Goal: Transaction & Acquisition: Purchase product/service

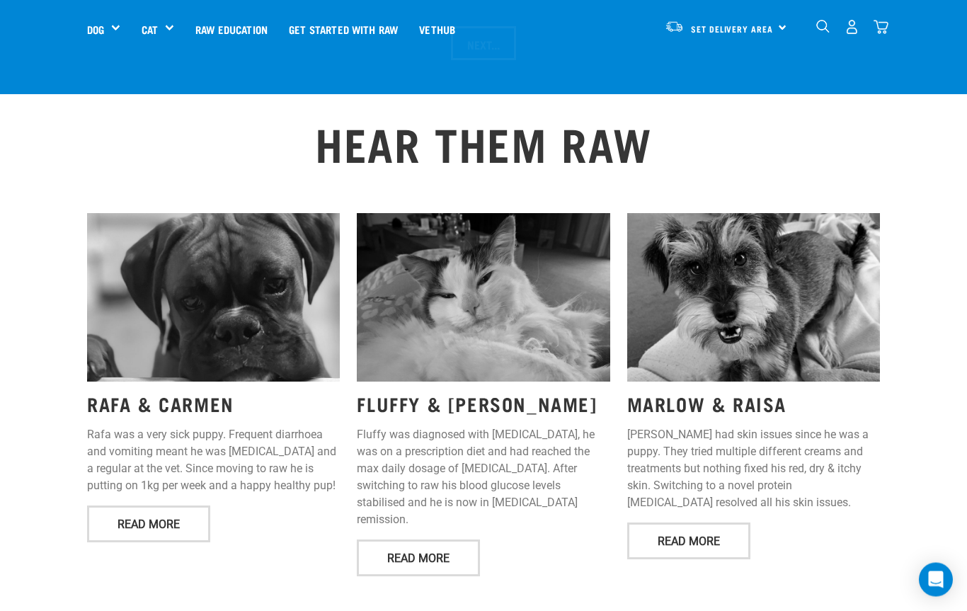
scroll to position [1646, 0]
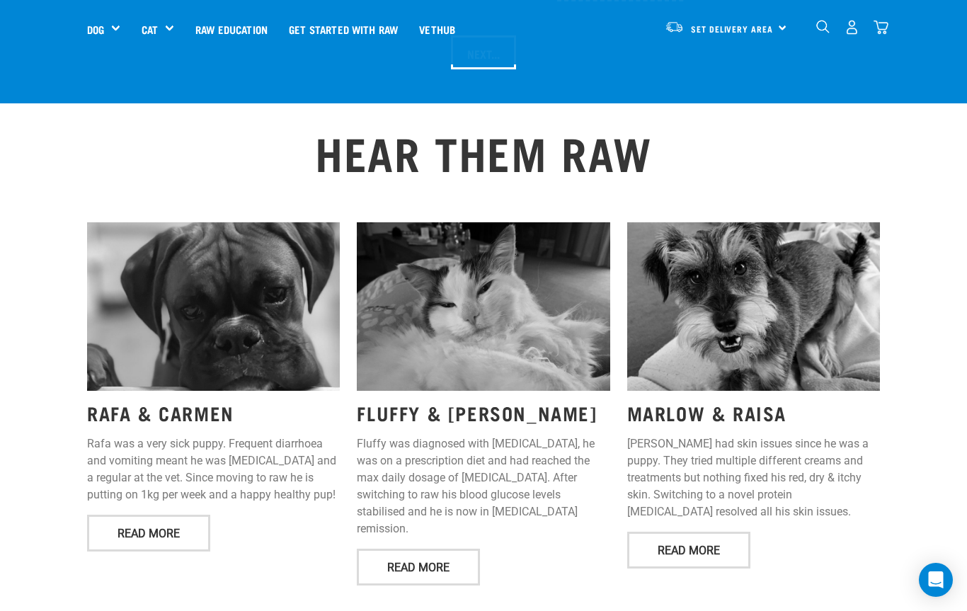
click at [0, 0] on div "Get Started Packs" at bounding box center [0, 0] width 0 height 0
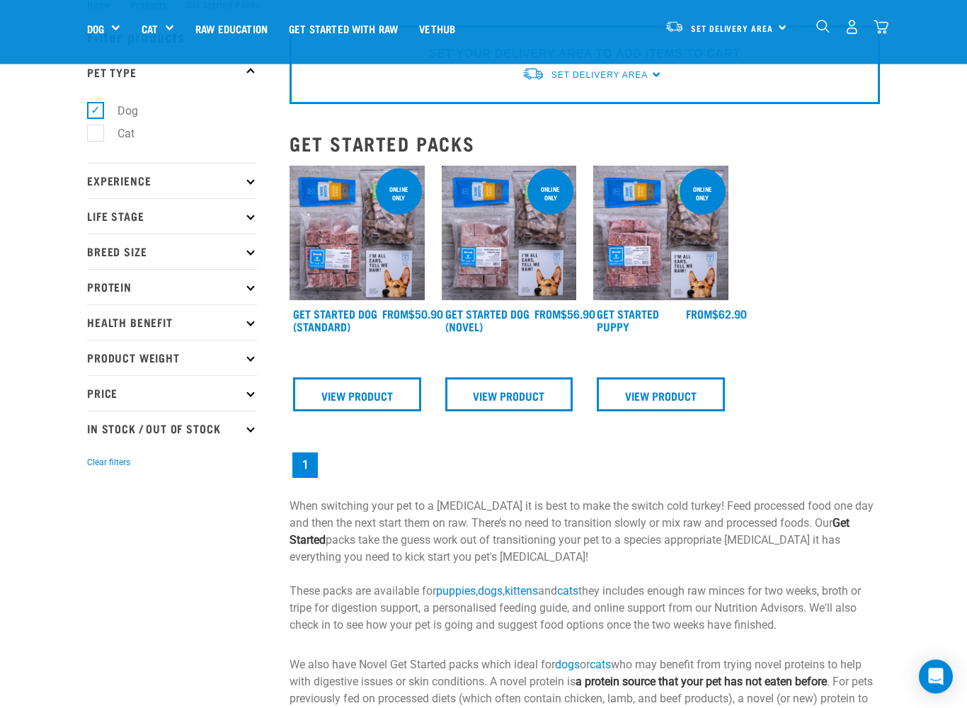
scroll to position [47, 0]
click at [389, 283] on img at bounding box center [356, 232] width 135 height 135
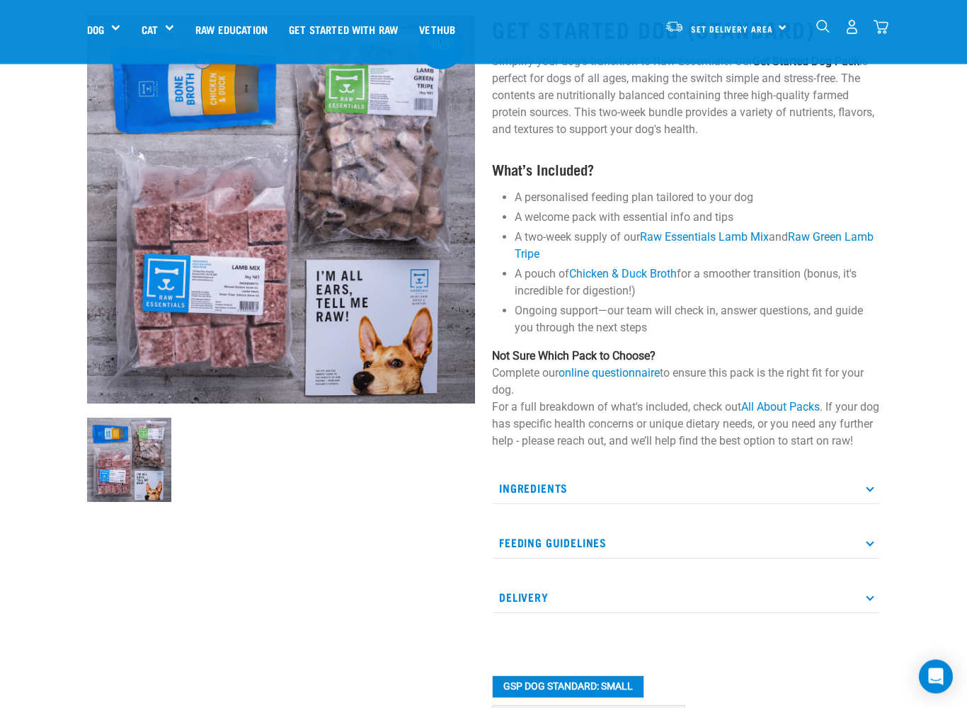
scroll to position [162, 0]
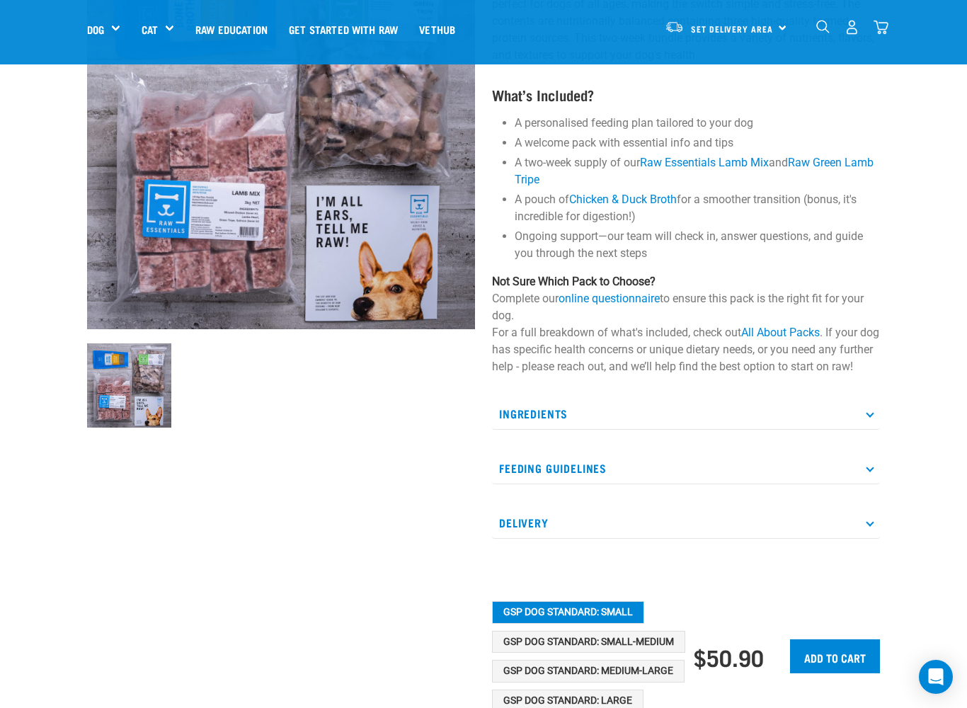
click at [868, 430] on p "Ingredients" at bounding box center [686, 414] width 388 height 32
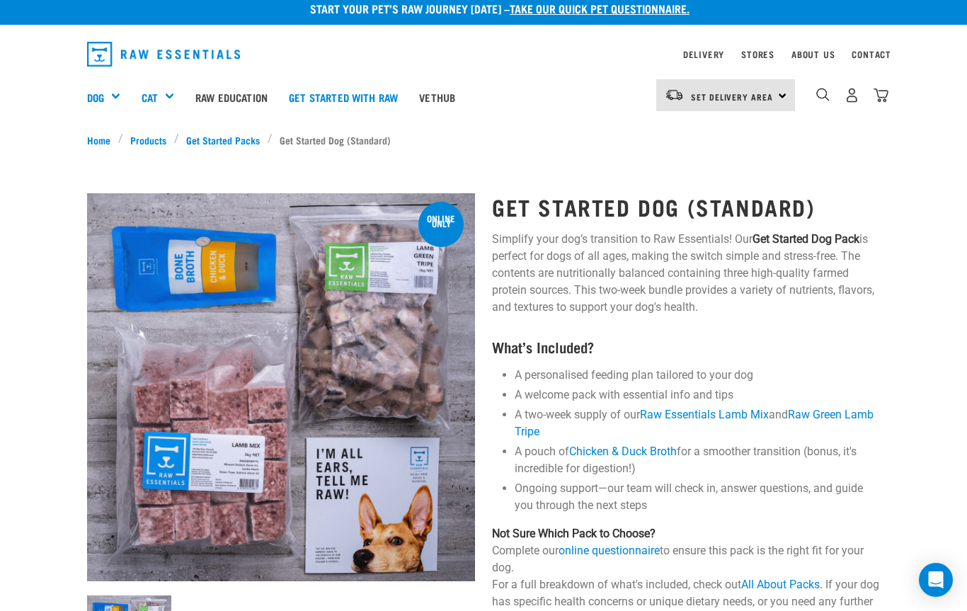
scroll to position [0, 0]
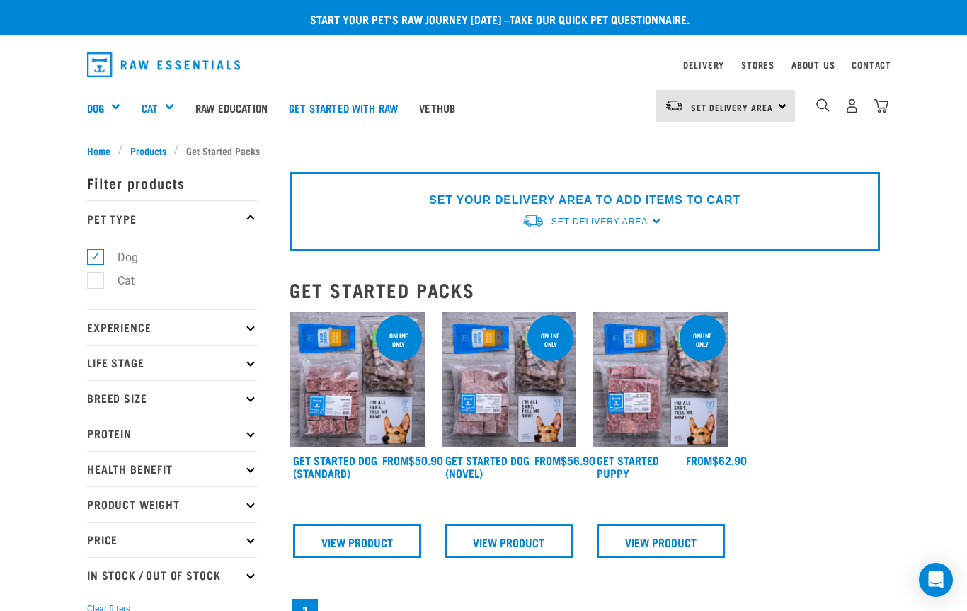
click at [0, 0] on div "Get Started Packs" at bounding box center [0, 0] width 0 height 0
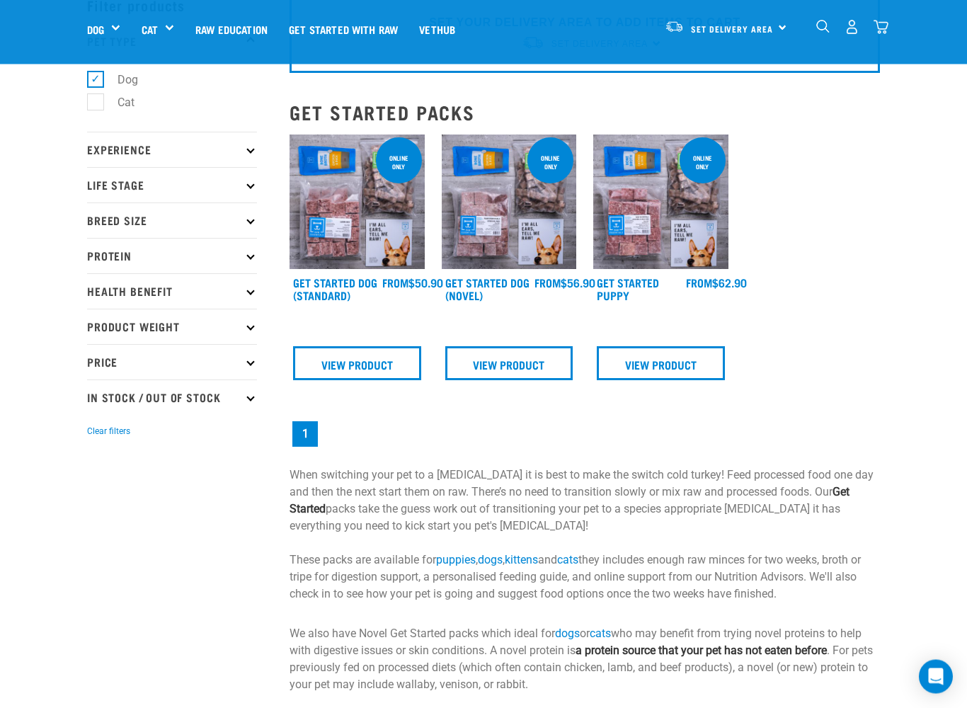
click at [251, 209] on p "Breed Size" at bounding box center [172, 220] width 170 height 35
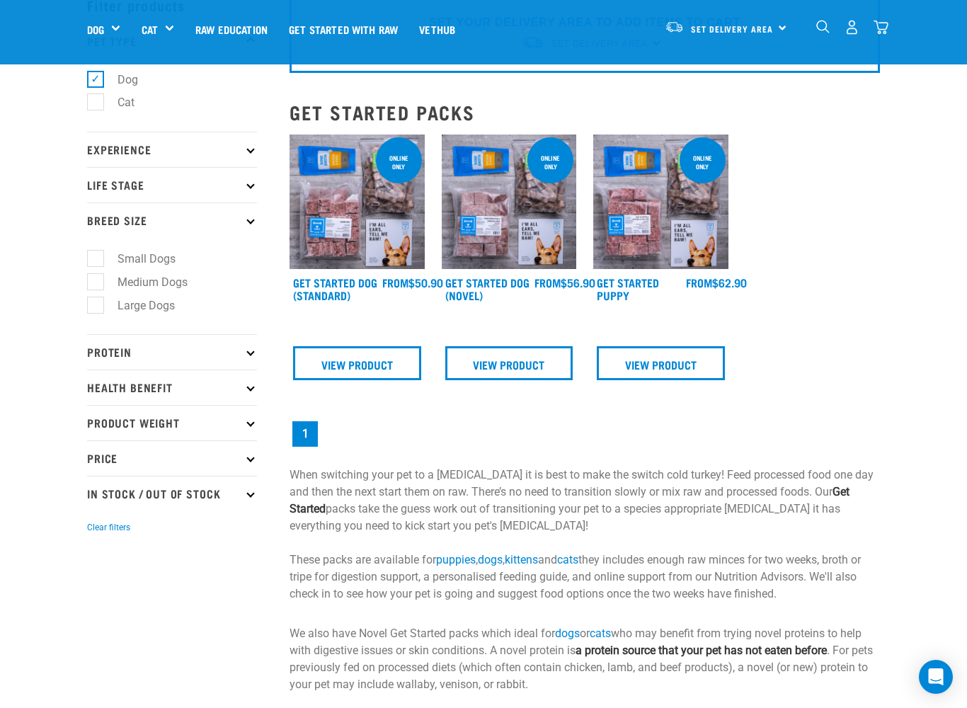
click at [174, 298] on label "Large Dogs" at bounding box center [138, 306] width 86 height 18
click at [96, 298] on input "Large Dogs" at bounding box center [91, 302] width 9 height 9
checkbox input "true"
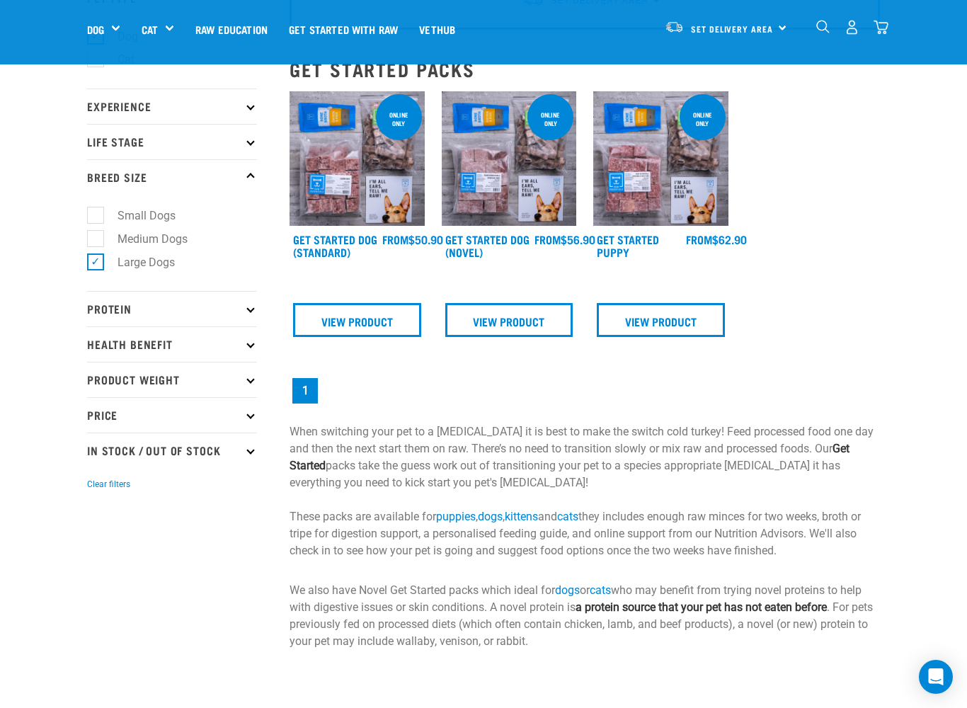
scroll to position [121, 0]
click at [369, 181] on img at bounding box center [356, 158] width 135 height 135
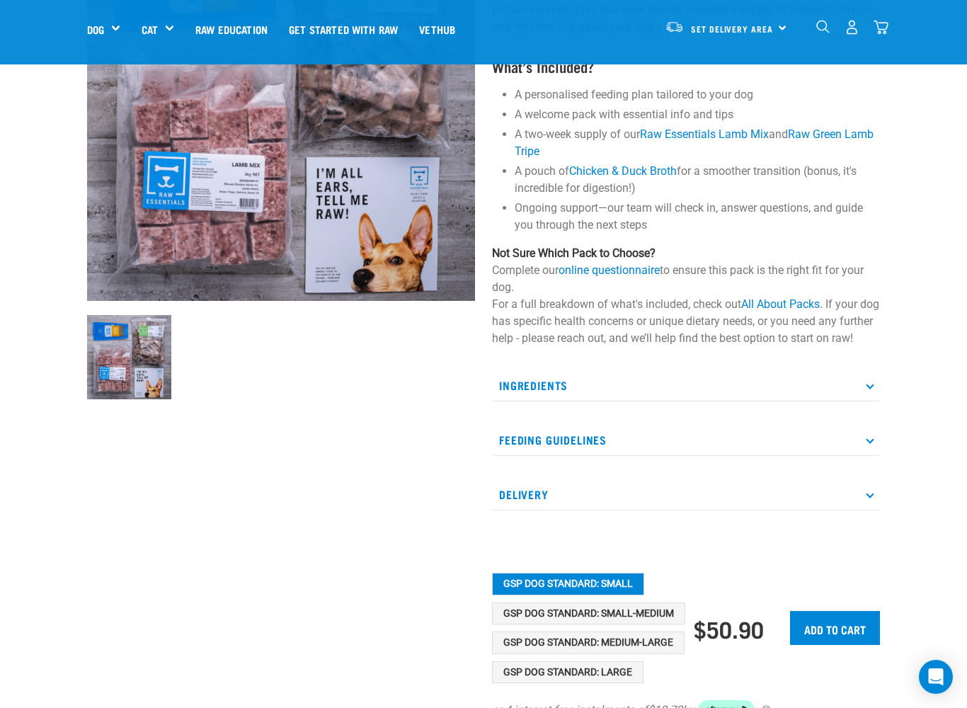
scroll to position [212, 0]
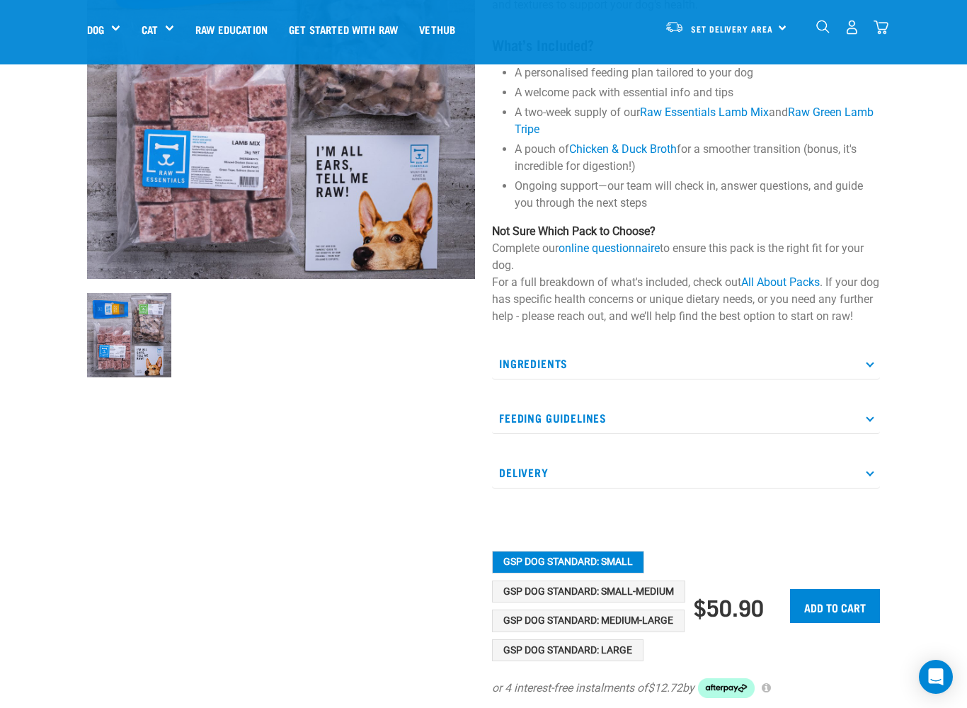
click at [875, 379] on p "Ingredients" at bounding box center [686, 364] width 388 height 32
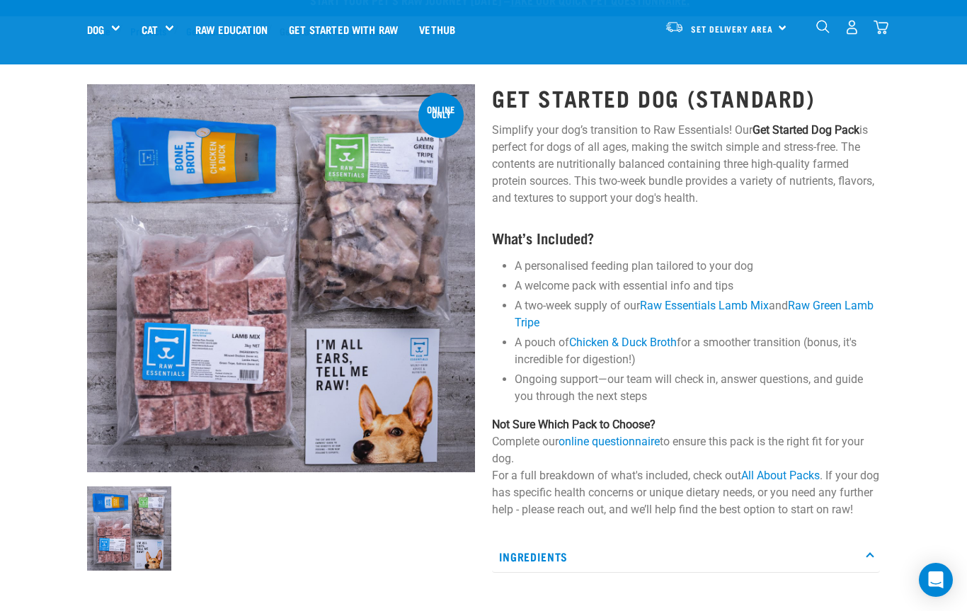
scroll to position [0, 0]
